Goal: Task Accomplishment & Management: Use online tool/utility

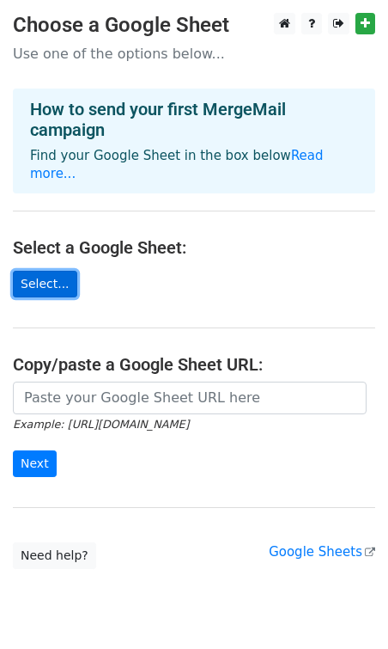
click at [47, 271] on link "Select..." at bounding box center [45, 284] width 64 height 27
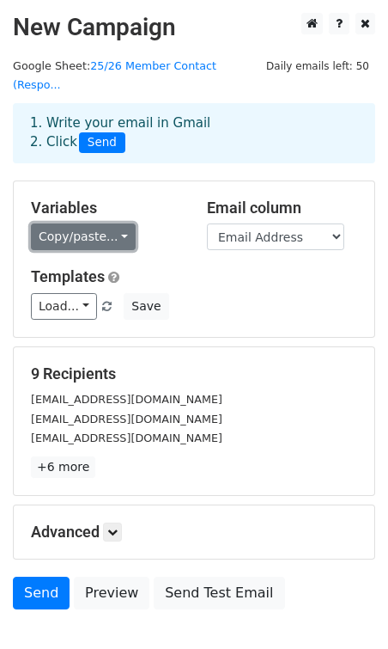
click at [110, 223] on link "Copy/paste..." at bounding box center [83, 236] width 105 height 27
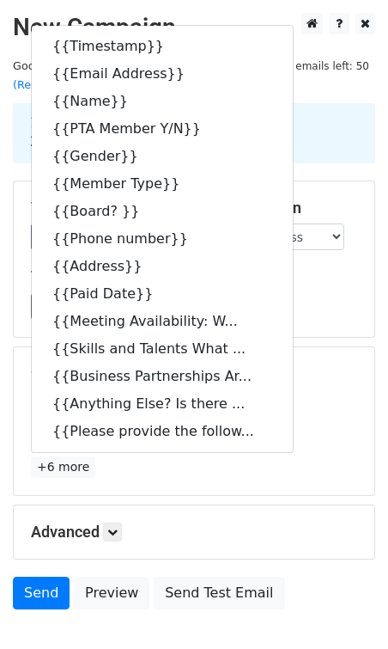
click at [344, 293] on div "Load... No templates saved Save" at bounding box center [194, 306] width 352 height 27
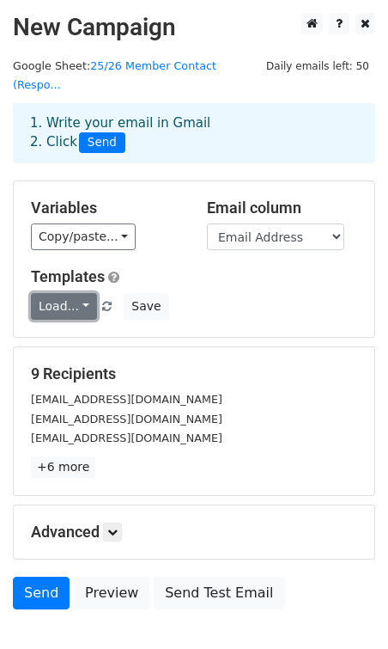
click at [77, 293] on link "Load..." at bounding box center [64, 306] width 66 height 27
click at [236, 293] on div "Load... No templates saved Save" at bounding box center [194, 306] width 352 height 27
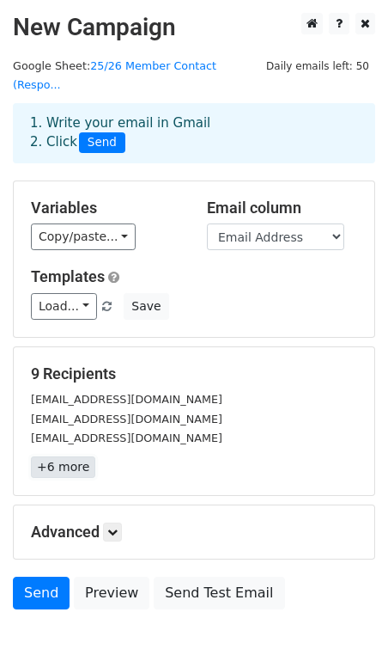
click at [73, 456] on link "+6 more" at bounding box center [63, 466] width 64 height 21
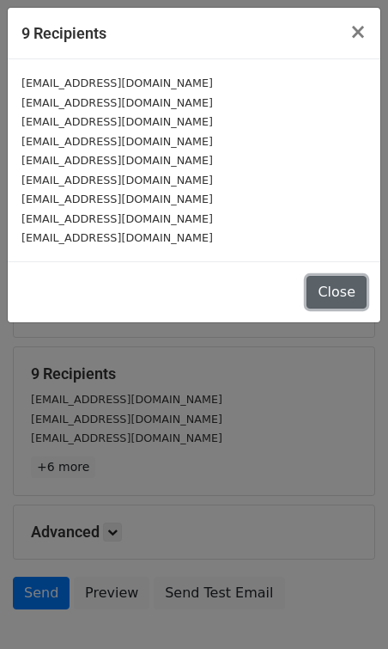
click at [325, 285] on button "Close" at bounding box center [337, 292] width 60 height 33
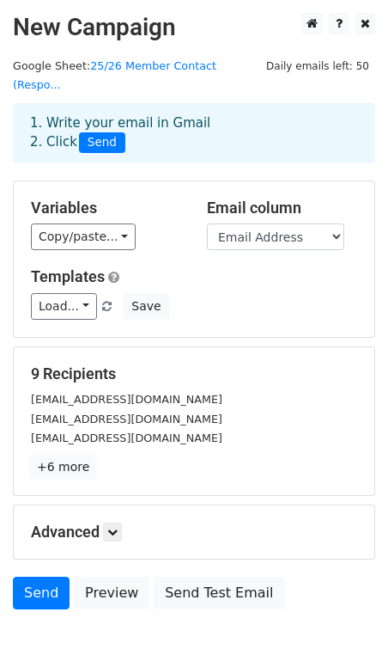
scroll to position [87, 0]
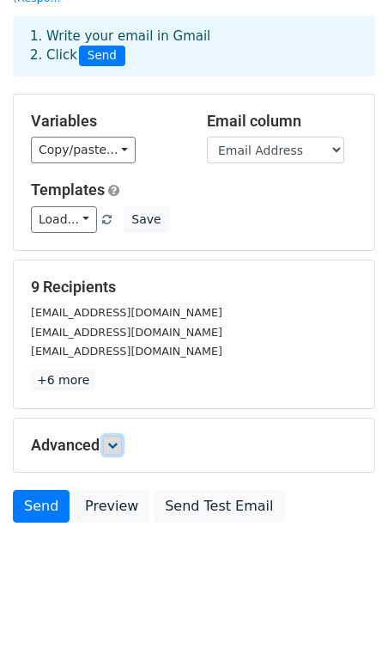
click at [116, 436] on link at bounding box center [112, 445] width 19 height 19
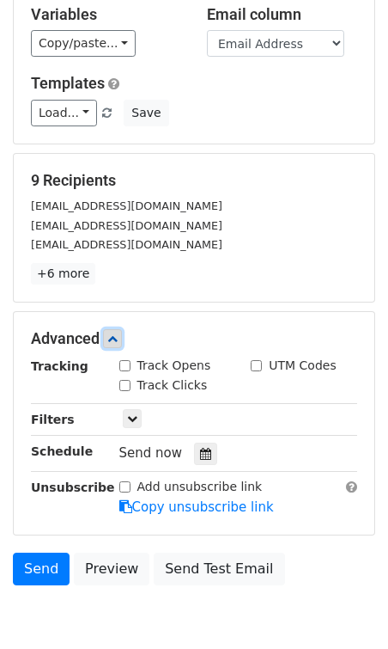
scroll to position [205, 0]
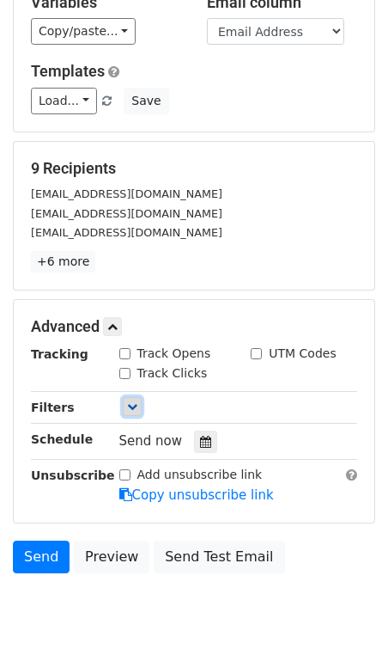
click at [127, 401] on icon at bounding box center [132, 406] width 10 height 10
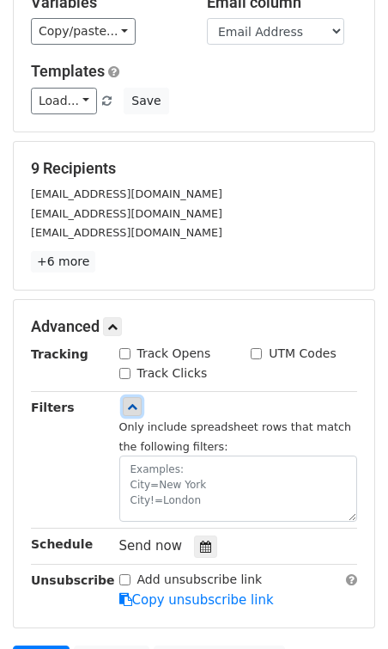
click at [127, 401] on icon at bounding box center [132, 406] width 10 height 10
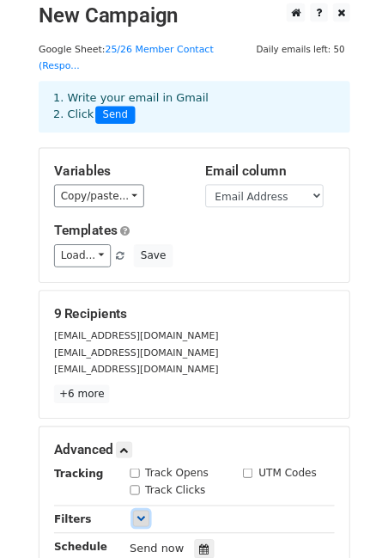
scroll to position [0, 0]
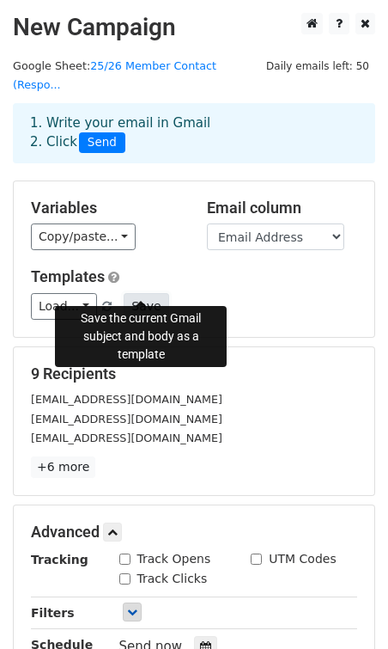
click at [142, 293] on button "Save" at bounding box center [146, 306] width 45 height 27
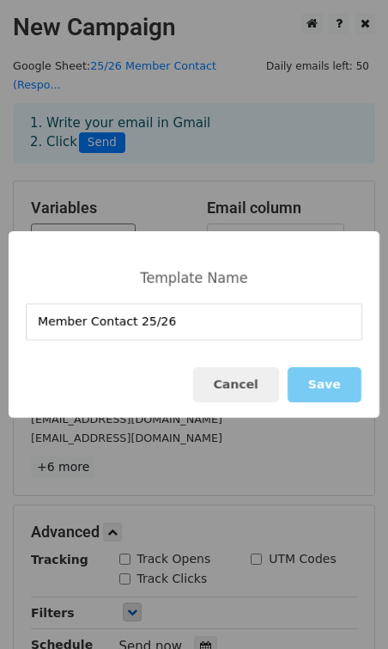
type input "Member Contact 25/26"
click at [324, 379] on button "Save" at bounding box center [325, 384] width 74 height 35
